Goal: Check status: Check status

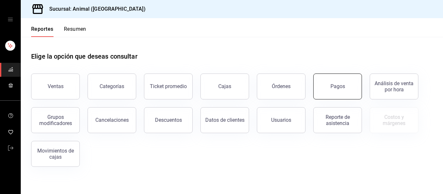
click at [350, 86] on button "Pagos" at bounding box center [337, 87] width 49 height 26
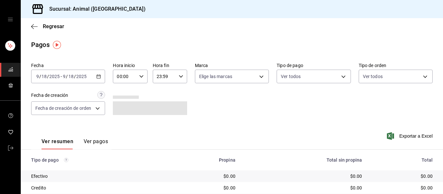
click at [141, 76] on icon "button" at bounding box center [141, 76] width 5 height 5
click at [121, 106] on button "01" at bounding box center [120, 108] width 15 height 13
type input "01:00"
click at [121, 106] on span "05" at bounding box center [120, 105] width 7 height 5
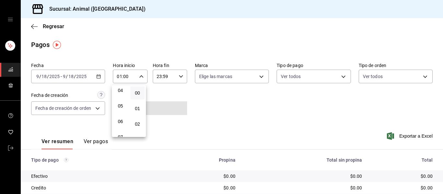
type input "05:00"
click at [260, 74] on div at bounding box center [221, 97] width 443 height 194
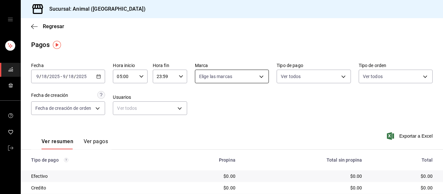
click at [257, 76] on body "Sucursal: Animal (Puebla) Regresar Pagos Fecha 2025-09-18 9 / 18 / 2025 - 2025-…" at bounding box center [221, 97] width 443 height 194
click at [217, 95] on div "Ver todas" at bounding box center [213, 101] width 33 height 14
type input "96838179-8fbb-4073-aae3-1789726318c8"
checkbox input "true"
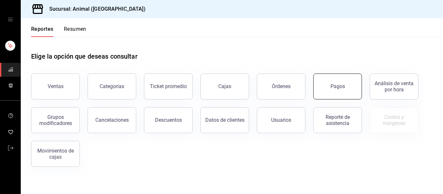
click at [340, 97] on button "Pagos" at bounding box center [337, 87] width 49 height 26
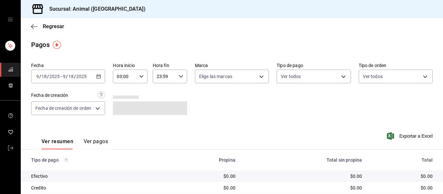
click at [95, 76] on div "2025-09-18 9 / 18 / 2025 - 2025-09-18 9 / 18 / 2025" at bounding box center [68, 77] width 74 height 14
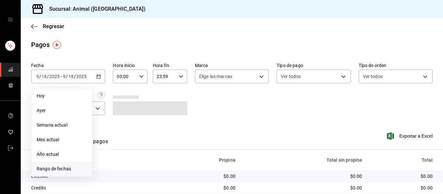
click at [56, 166] on span "Rango de fechas" at bounding box center [62, 169] width 50 height 7
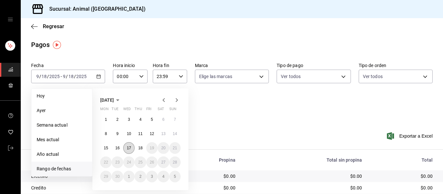
click at [131, 149] on button "17" at bounding box center [128, 148] width 11 height 12
click at [129, 146] on abbr "17" at bounding box center [129, 148] width 4 height 5
click at [139, 144] on button "18" at bounding box center [139, 148] width 11 height 12
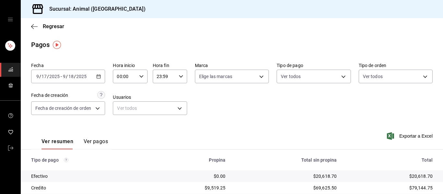
click at [139, 75] on icon "button" at bounding box center [141, 76] width 5 height 5
click at [121, 102] on button "01" at bounding box center [120, 108] width 15 height 13
type input "01:00"
click at [123, 103] on button "05" at bounding box center [120, 105] width 15 height 13
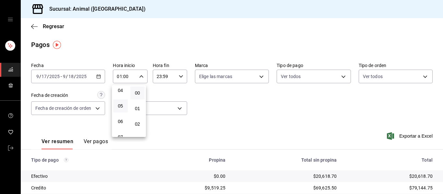
type input "05:00"
click at [179, 76] on div at bounding box center [221, 97] width 443 height 194
click at [179, 76] on icon "button" at bounding box center [181, 76] width 5 height 5
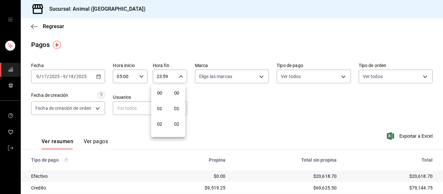
scroll to position [881, 0]
click at [161, 98] on span "21" at bounding box center [159, 98] width 7 height 5
type input "21:59"
click at [160, 95] on button "11" at bounding box center [159, 98] width 15 height 13
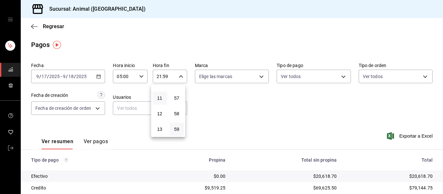
type input "11:59"
click at [161, 90] on span "07" at bounding box center [159, 87] width 7 height 5
type input "07:59"
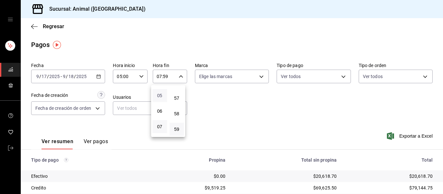
click at [161, 95] on span "05" at bounding box center [159, 95] width 7 height 5
type input "05:59"
click at [259, 75] on div at bounding box center [221, 97] width 443 height 194
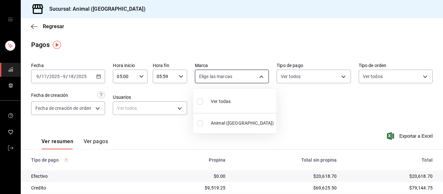
click at [260, 75] on body "Sucursal: Animal (Puebla) Regresar Pagos Fecha 2025-09-17 9 / 17 / 2025 - 2025-…" at bounding box center [221, 97] width 443 height 194
click at [215, 98] on span "Ver todas" at bounding box center [221, 101] width 20 height 7
type input "96838179-8fbb-4073-aae3-1789726318c8"
checkbox input "true"
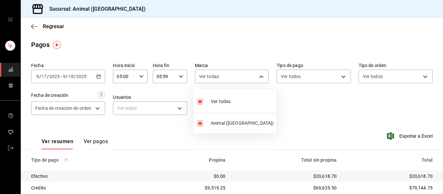
drag, startPoint x: 438, startPoint y: 93, endPoint x: 440, endPoint y: 124, distance: 31.5
click at [440, 124] on div at bounding box center [221, 97] width 443 height 194
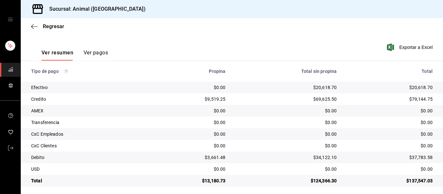
scroll to position [92, 0]
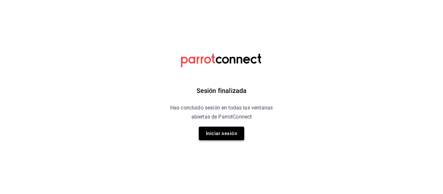
click at [224, 134] on button "Iniciar sesión" at bounding box center [221, 134] width 45 height 14
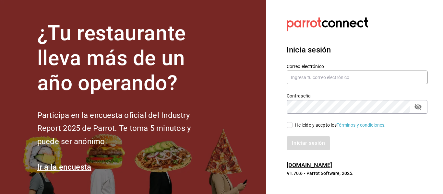
type input "[EMAIL_ADDRESS][DOMAIN_NAME]"
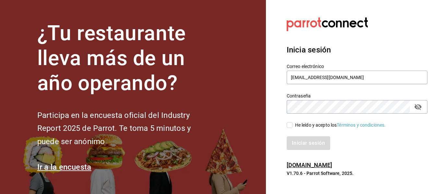
click at [290, 125] on input "He leído y acepto los Términos y condiciones." at bounding box center [289, 125] width 6 height 6
checkbox input "true"
click at [299, 148] on button "Iniciar sesión" at bounding box center [308, 143] width 44 height 14
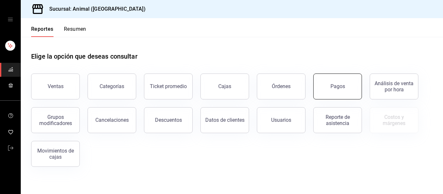
click at [346, 90] on button "Pagos" at bounding box center [337, 87] width 49 height 26
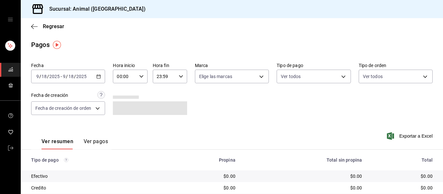
click at [97, 76] on \(Stroke\) "button" at bounding box center [99, 76] width 4 height 0
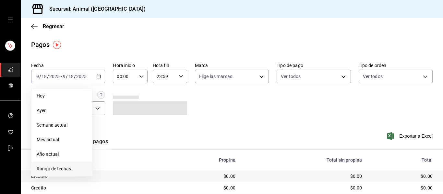
click at [59, 166] on span "Rango de fechas" at bounding box center [62, 169] width 50 height 7
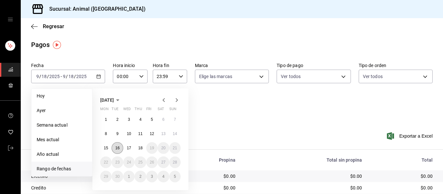
click at [118, 147] on abbr "16" at bounding box center [117, 148] width 4 height 5
click at [127, 147] on abbr "17" at bounding box center [129, 148] width 4 height 5
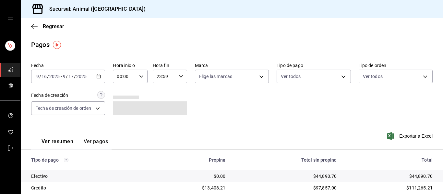
click at [142, 75] on div "00:00 Hora inicio" at bounding box center [130, 77] width 34 height 14
click at [121, 109] on span "01" at bounding box center [120, 108] width 7 height 5
type input "01:00"
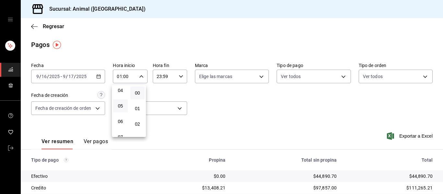
click at [121, 103] on button "05" at bounding box center [120, 105] width 15 height 13
type input "05:00"
click at [179, 76] on div at bounding box center [221, 97] width 443 height 194
click at [179, 76] on icon "button" at bounding box center [181, 76] width 5 height 5
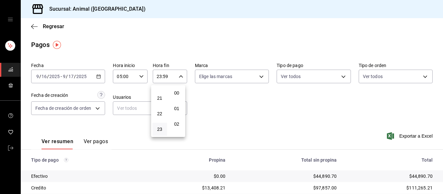
scroll to position [881, 0]
click at [159, 91] on div "21" at bounding box center [159, 98] width 17 height 16
click at [157, 97] on span "21" at bounding box center [159, 98] width 7 height 5
type input "21:59"
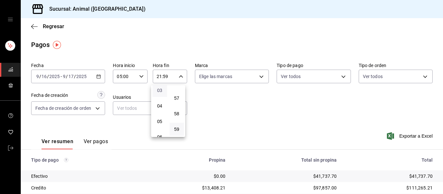
click at [163, 89] on span "03" at bounding box center [159, 90] width 7 height 5
type input "03:59"
click at [258, 75] on div at bounding box center [221, 97] width 443 height 194
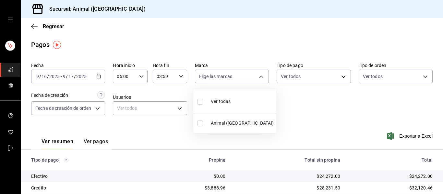
click at [258, 75] on body "Sucursal: Animal ([GEOGRAPHIC_DATA]) Regresar Pagos Fecha [DATE] [DATE] - [DATE…" at bounding box center [221, 97] width 443 height 194
click at [243, 100] on li "Ver todas" at bounding box center [234, 100] width 83 height 19
type input "96838179-8fbb-4073-aae3-1789726318c8"
checkbox input "true"
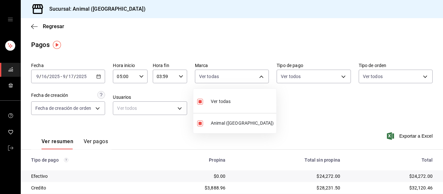
click at [340, 99] on div at bounding box center [221, 97] width 443 height 194
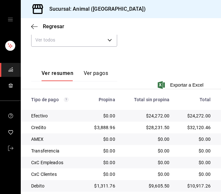
scroll to position [157, 0]
